Goal: Use online tool/utility: Utilize a website feature to perform a specific function

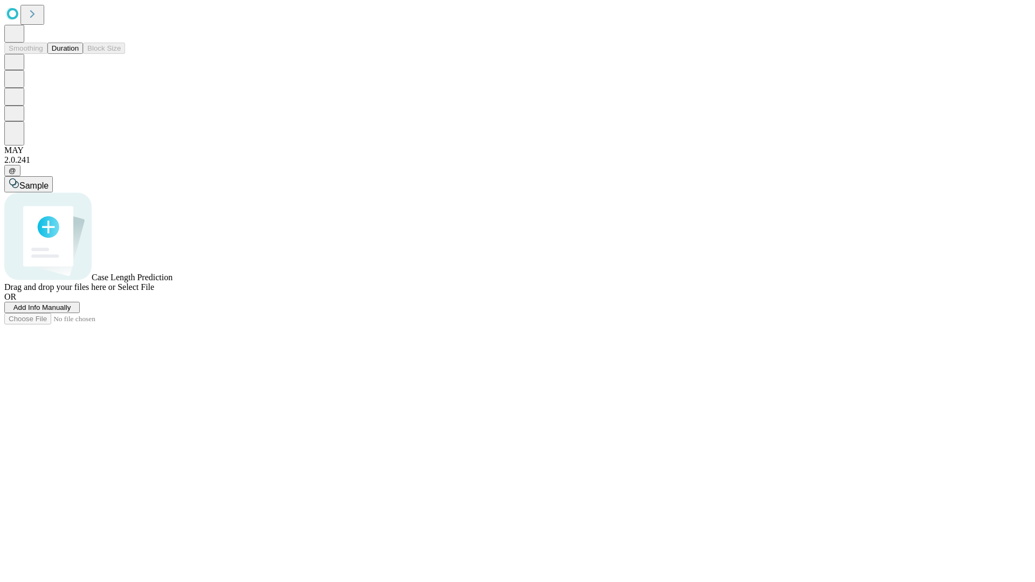
click at [79, 54] on button "Duration" at bounding box center [65, 48] width 36 height 11
click at [154, 292] on span "Select File" at bounding box center [136, 287] width 37 height 9
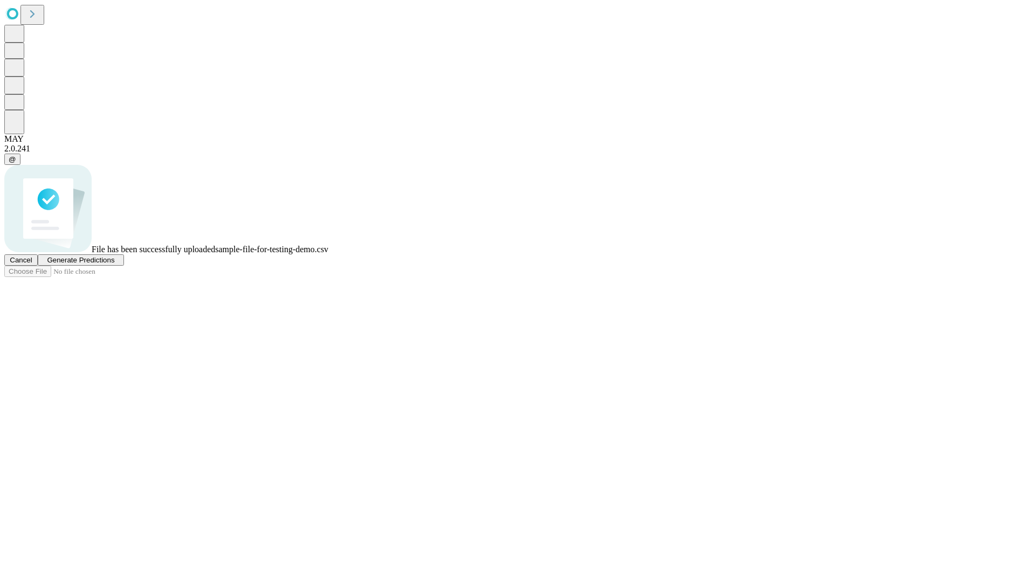
click at [114, 264] on span "Generate Predictions" at bounding box center [80, 260] width 67 height 8
